Goal: Navigation & Orientation: Find specific page/section

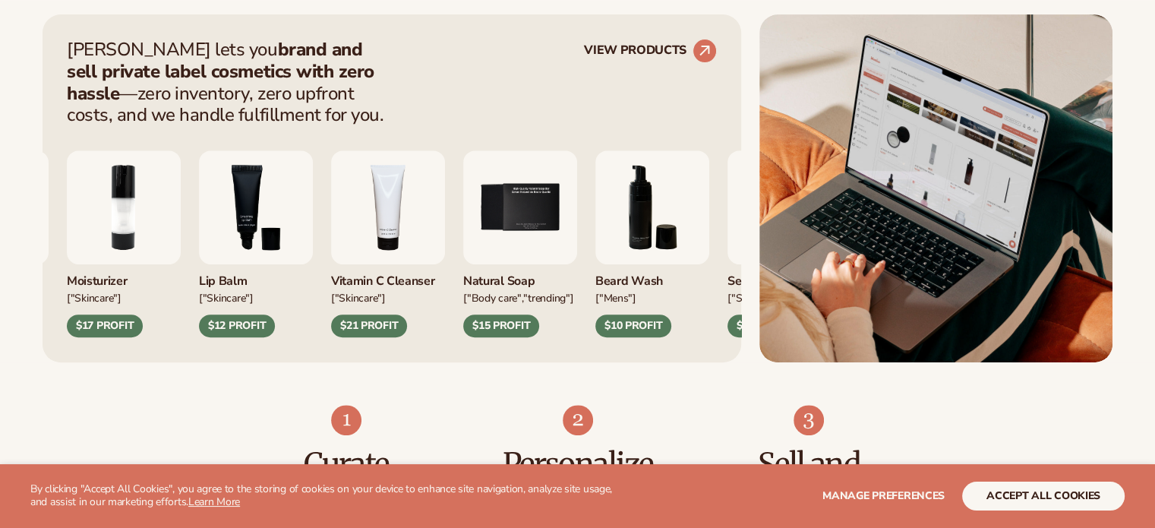
scroll to position [618, 0]
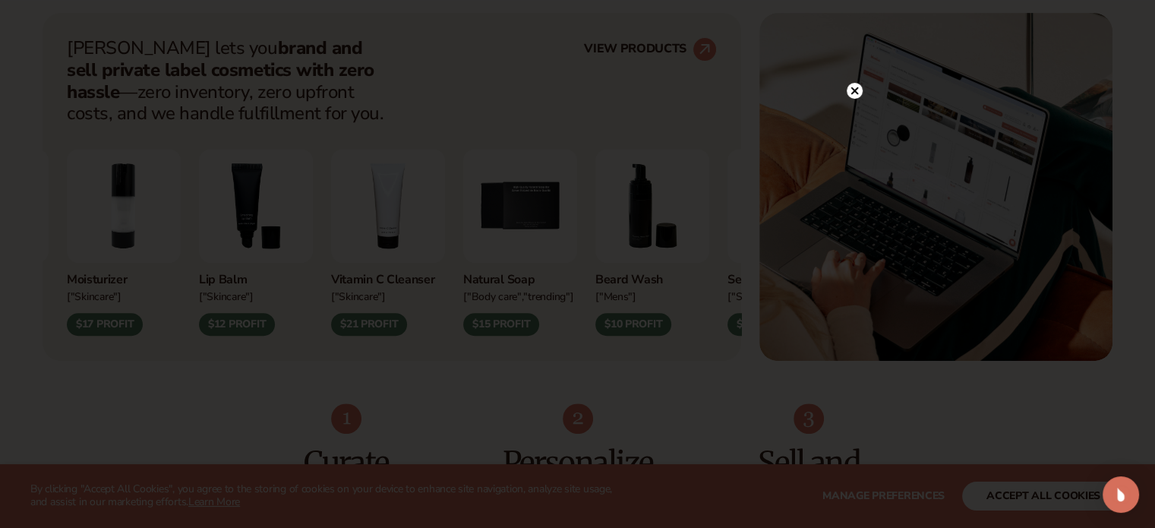
click at [850, 61] on div at bounding box center [577, 264] width 1155 height 528
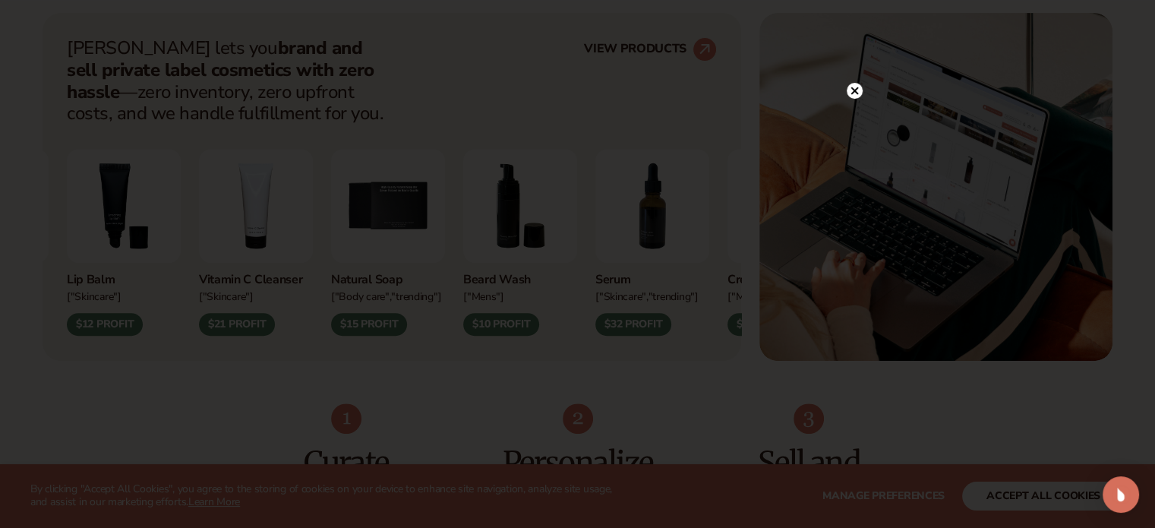
click at [853, 90] on icon at bounding box center [854, 91] width 8 height 8
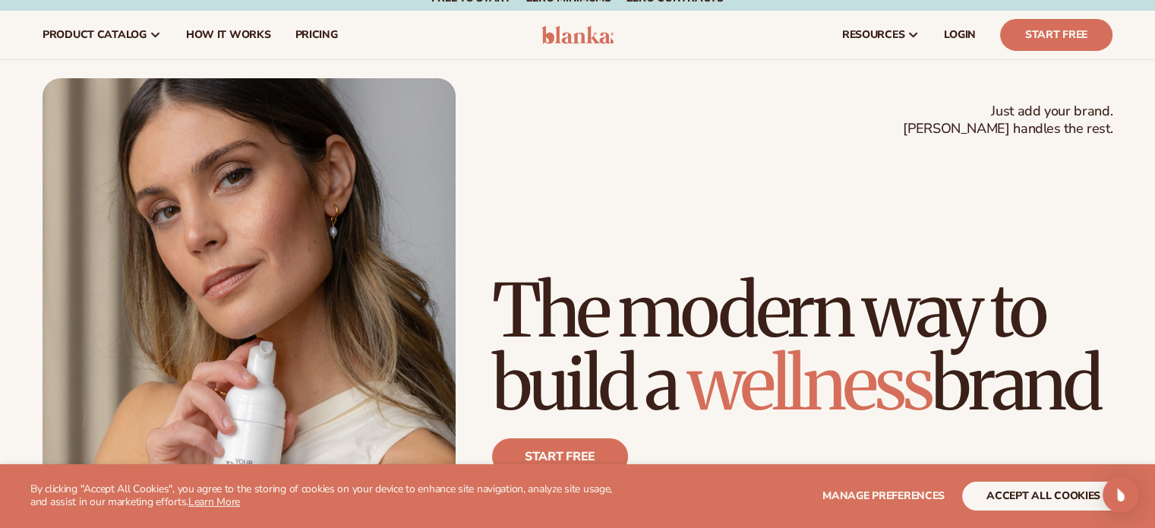
scroll to position [0, 0]
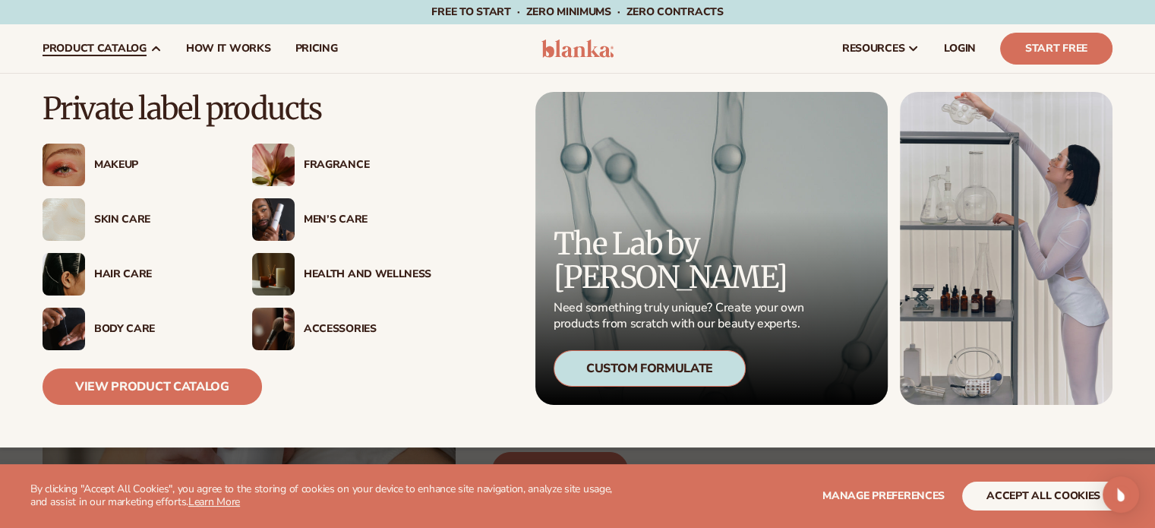
click at [98, 222] on div "Skin Care" at bounding box center [158, 219] width 128 height 13
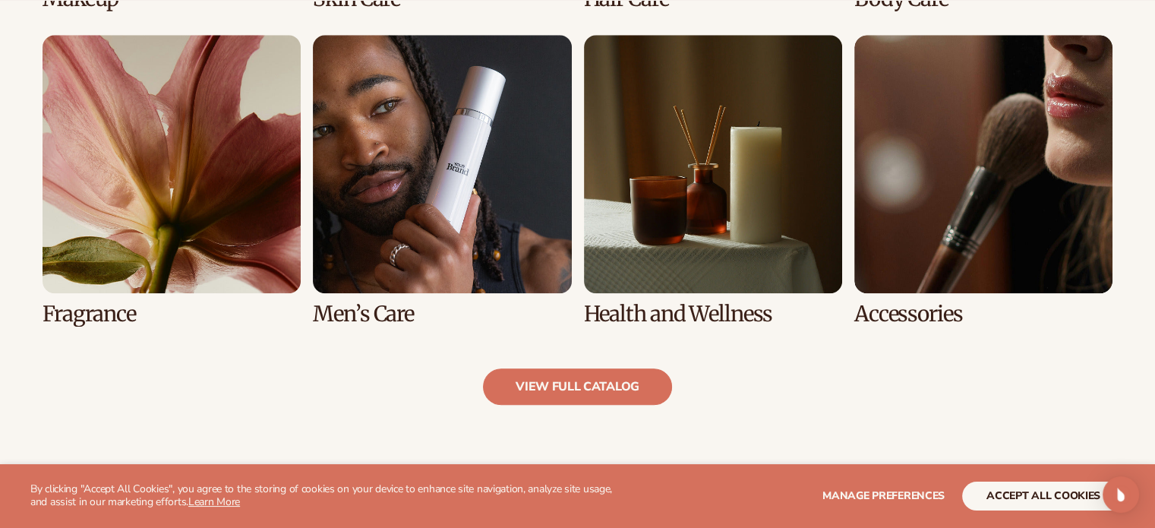
scroll to position [1423, 0]
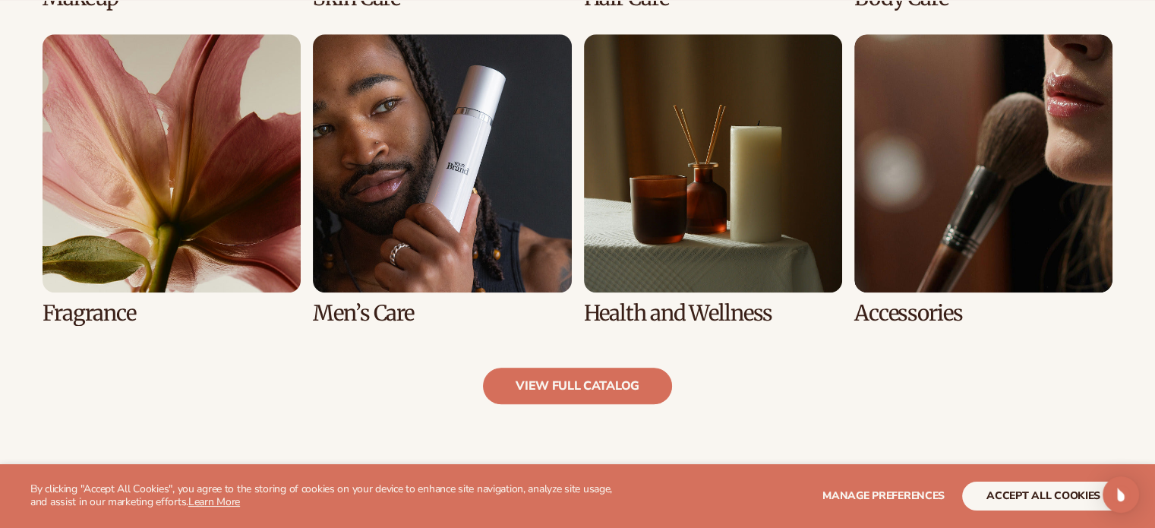
click at [729, 317] on link "7 / 8" at bounding box center [713, 179] width 258 height 291
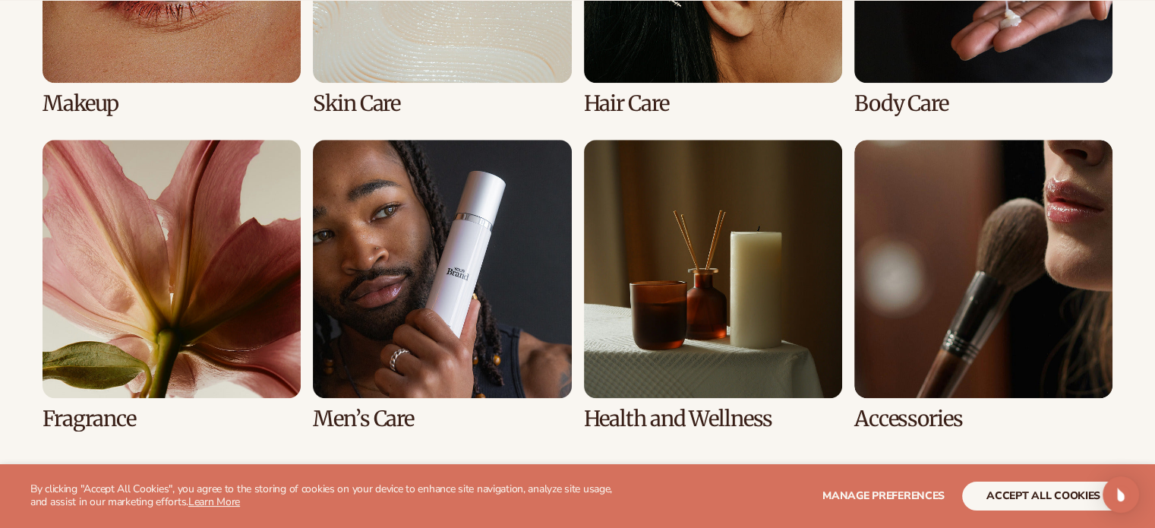
click at [724, 311] on link "7 / 8" at bounding box center [713, 285] width 258 height 291
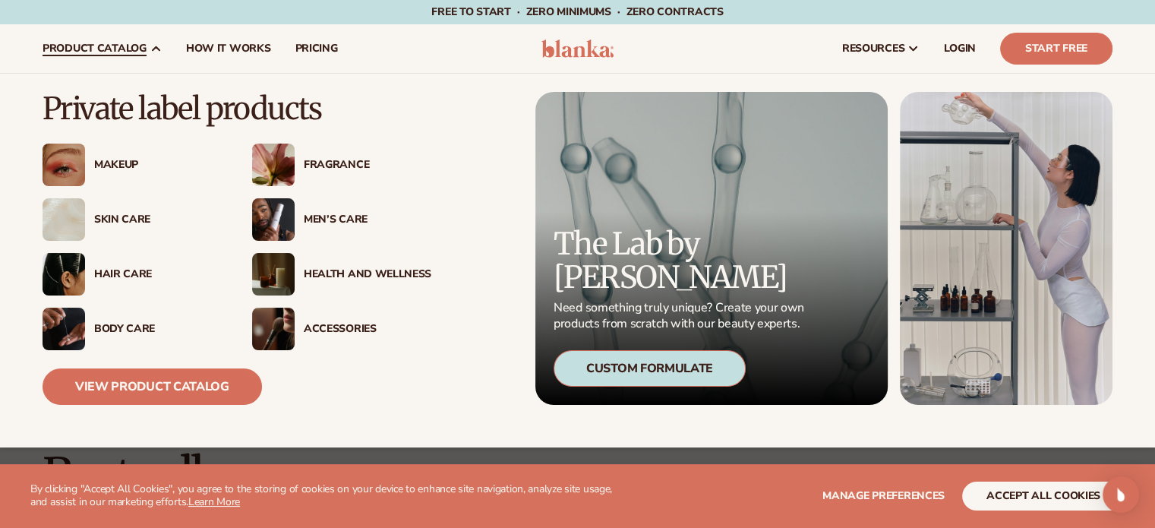
click at [282, 266] on img at bounding box center [273, 274] width 43 height 43
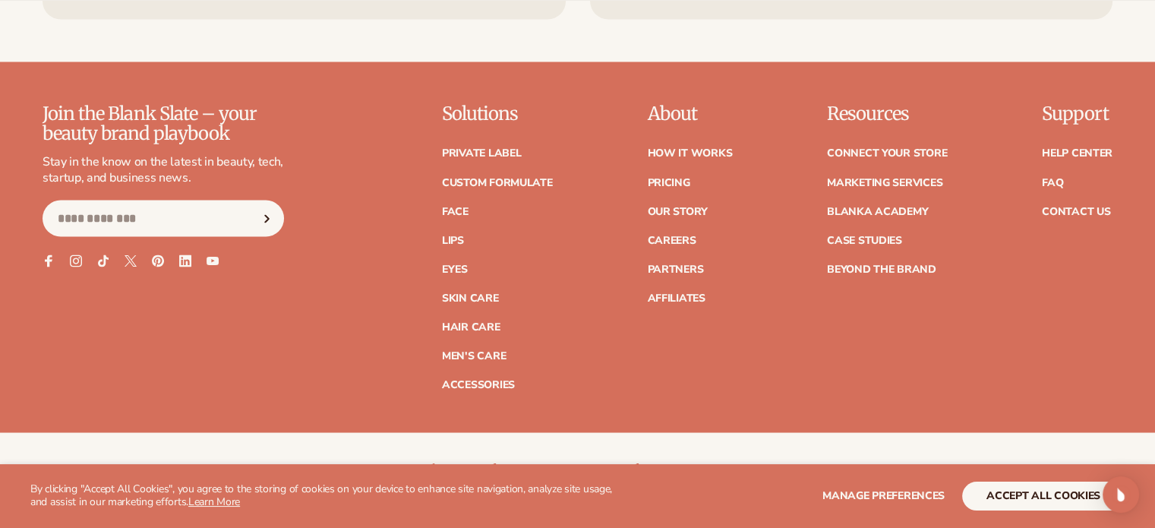
scroll to position [2721, 0]
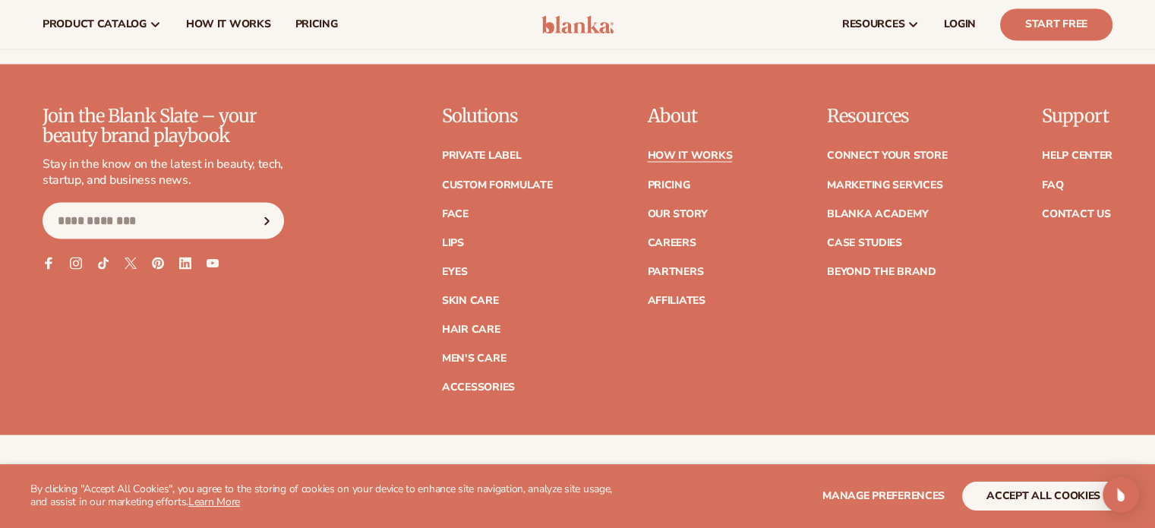
click at [725, 151] on link "How It Works" at bounding box center [689, 155] width 85 height 11
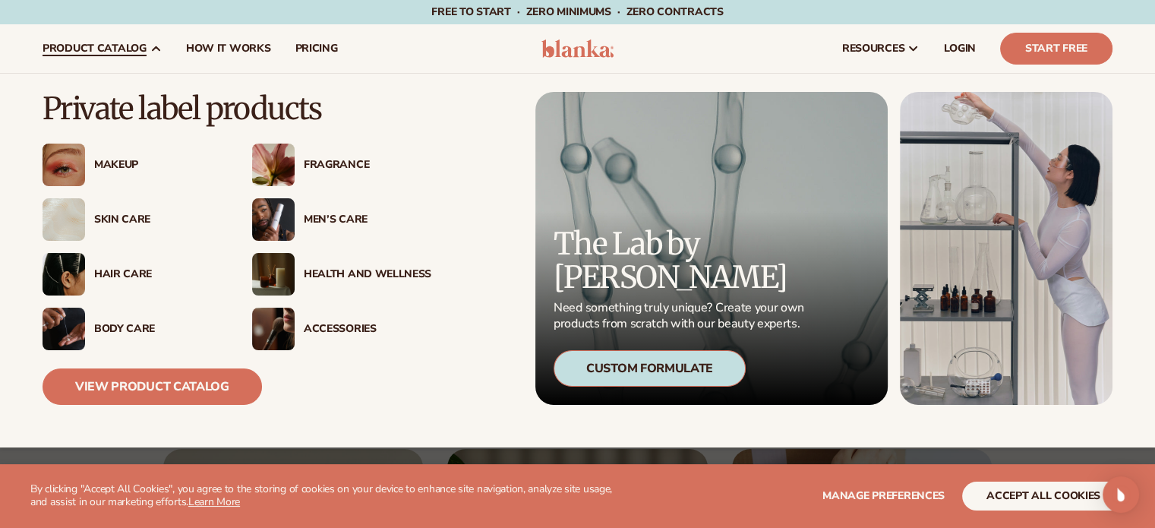
click at [78, 39] on link "product catalog" at bounding box center [101, 48] width 143 height 49
click at [147, 385] on link "View Product Catalog" at bounding box center [152, 386] width 219 height 36
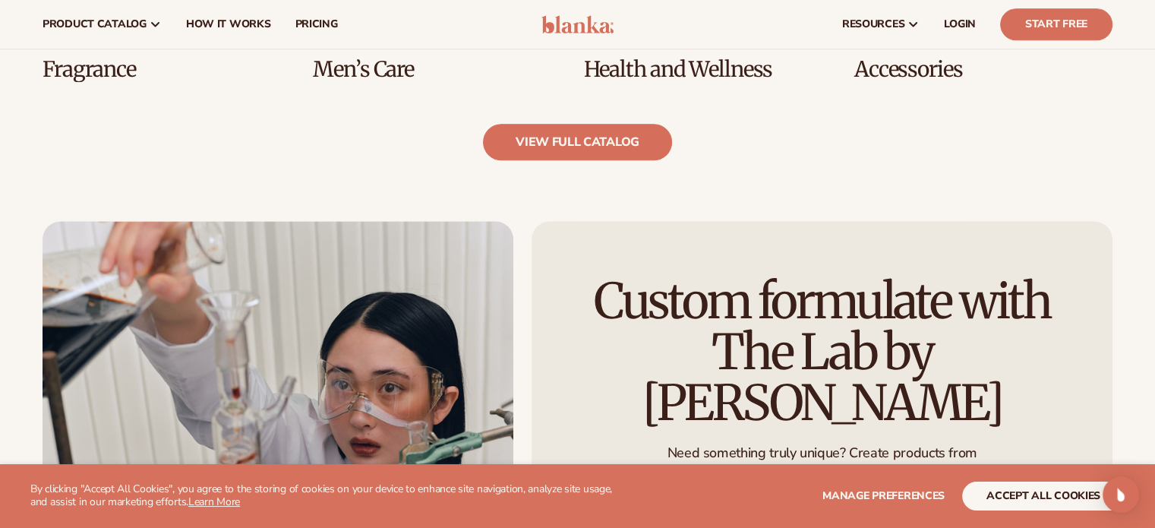
scroll to position [1570, 0]
